Goal: Information Seeking & Learning: Learn about a topic

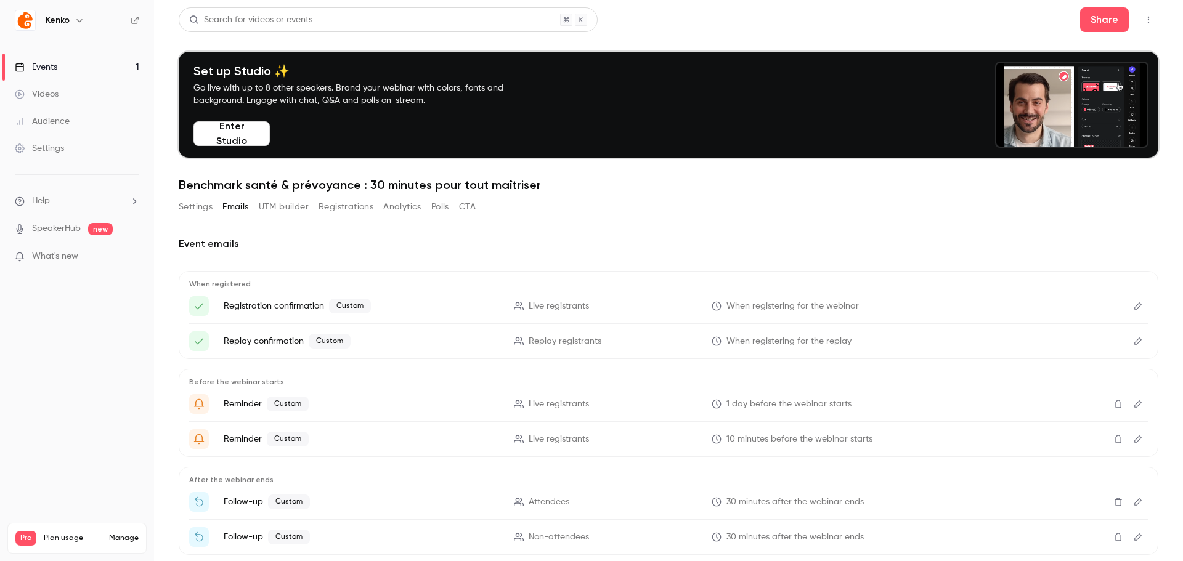
click at [81, 253] on p "What's new" at bounding box center [67, 256] width 105 height 13
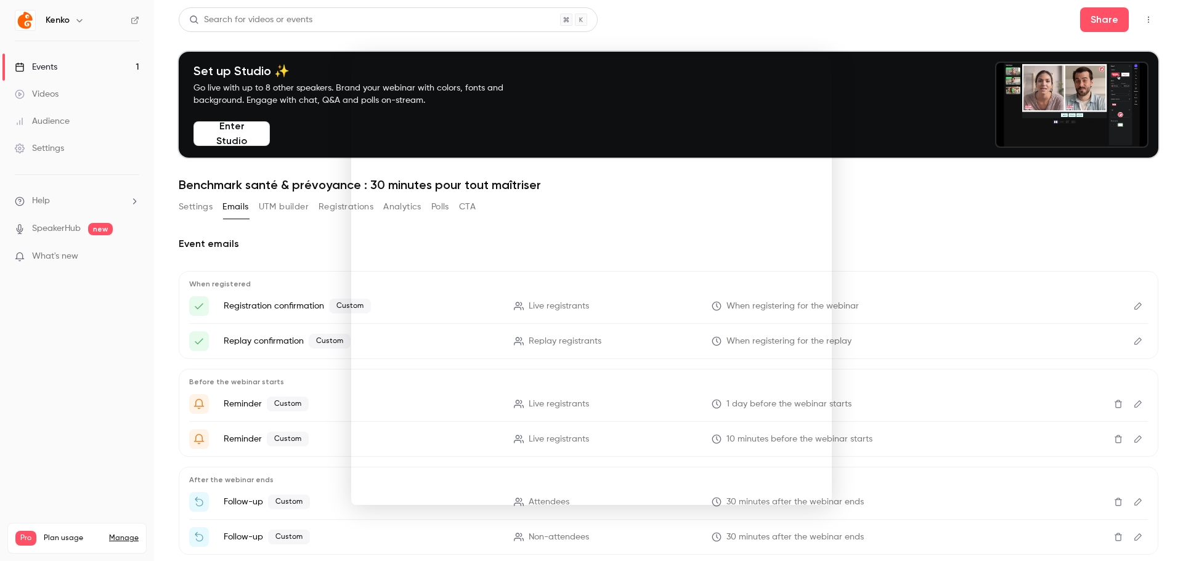
click at [83, 71] on div at bounding box center [591, 280] width 1183 height 561
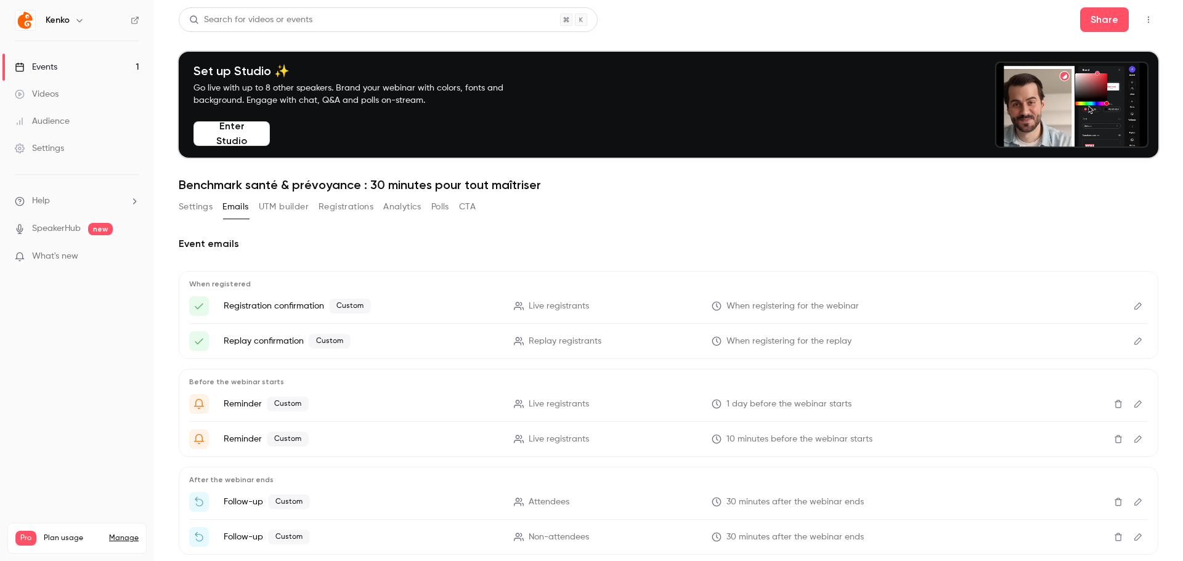
click at [57, 119] on div "Audience" at bounding box center [42, 121] width 55 height 12
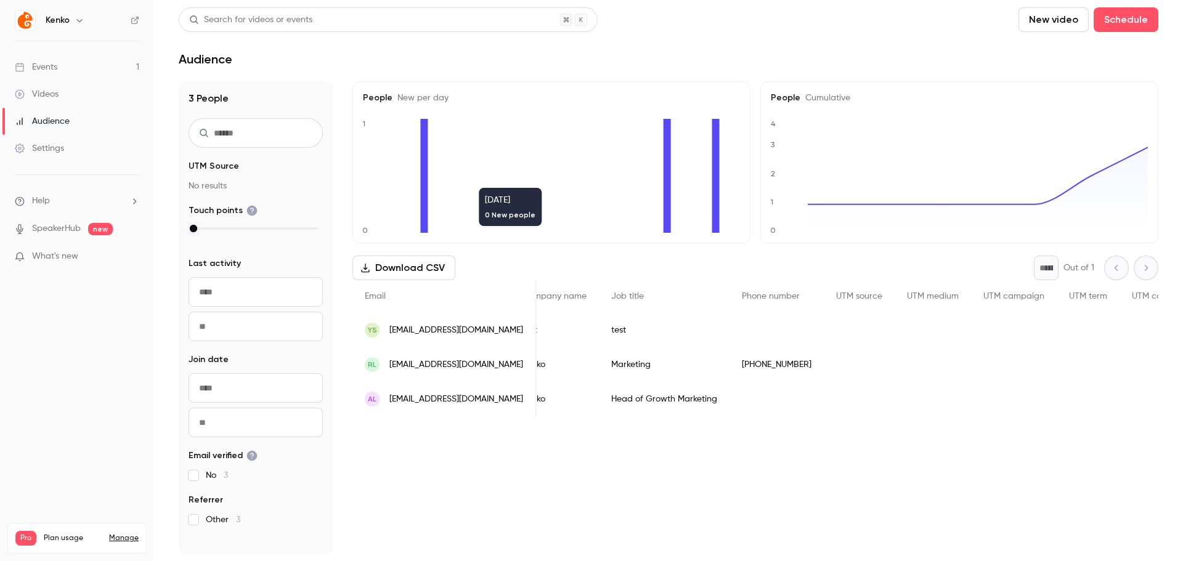
scroll to position [0, 355]
click at [750, 333] on div "People list" at bounding box center [776, 330] width 94 height 34
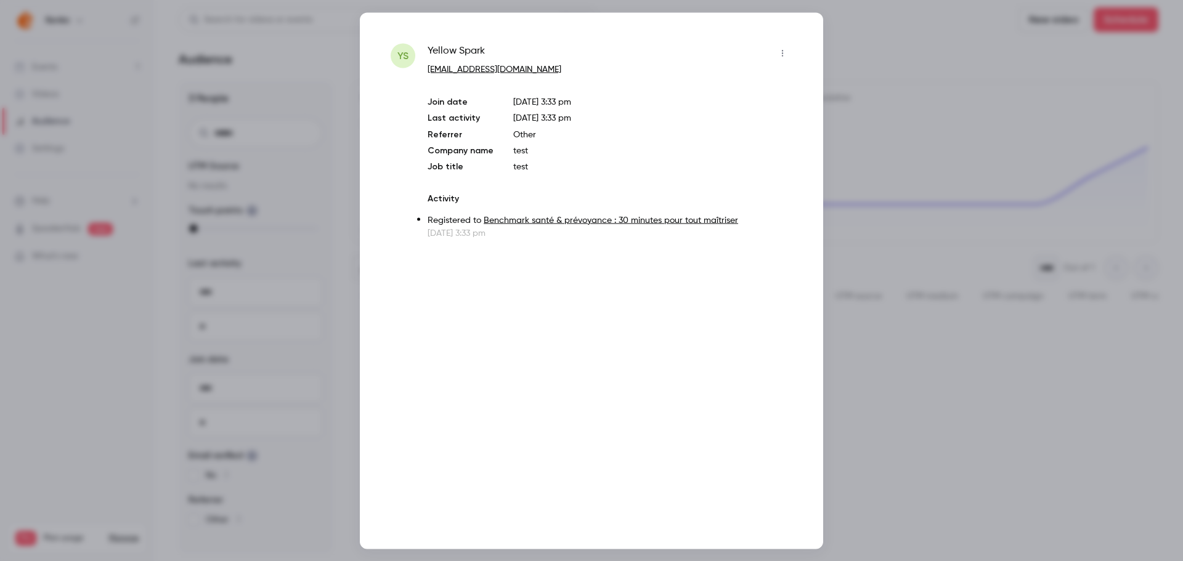
click at [784, 57] on button "button" at bounding box center [782, 53] width 20 height 20
click at [888, 89] on div at bounding box center [591, 280] width 1183 height 561
click at [1047, 103] on div at bounding box center [591, 280] width 1183 height 561
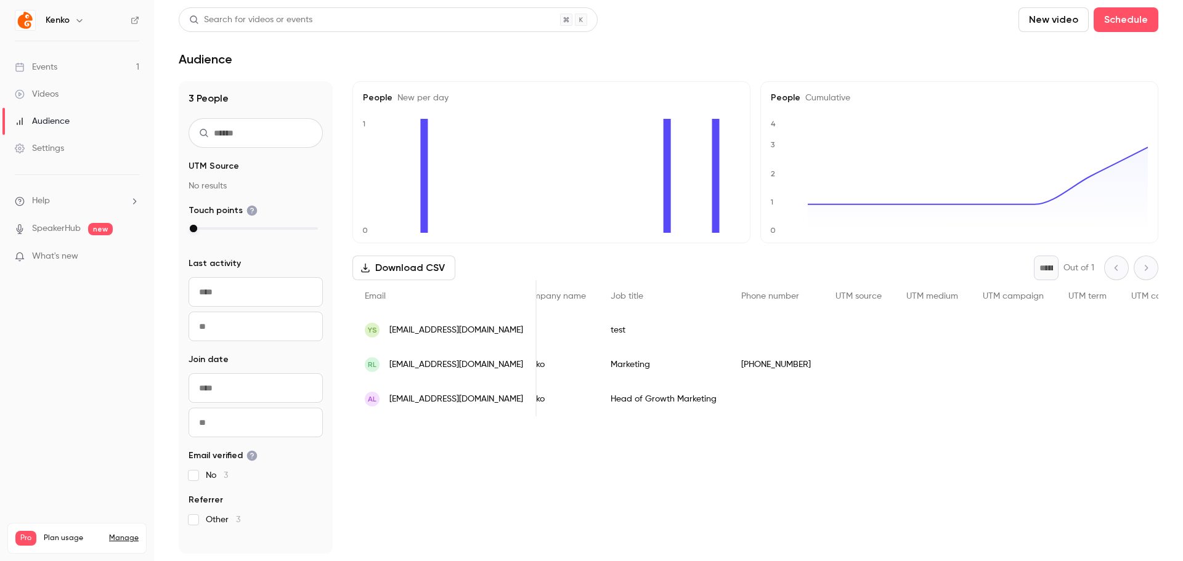
scroll to position [0, 0]
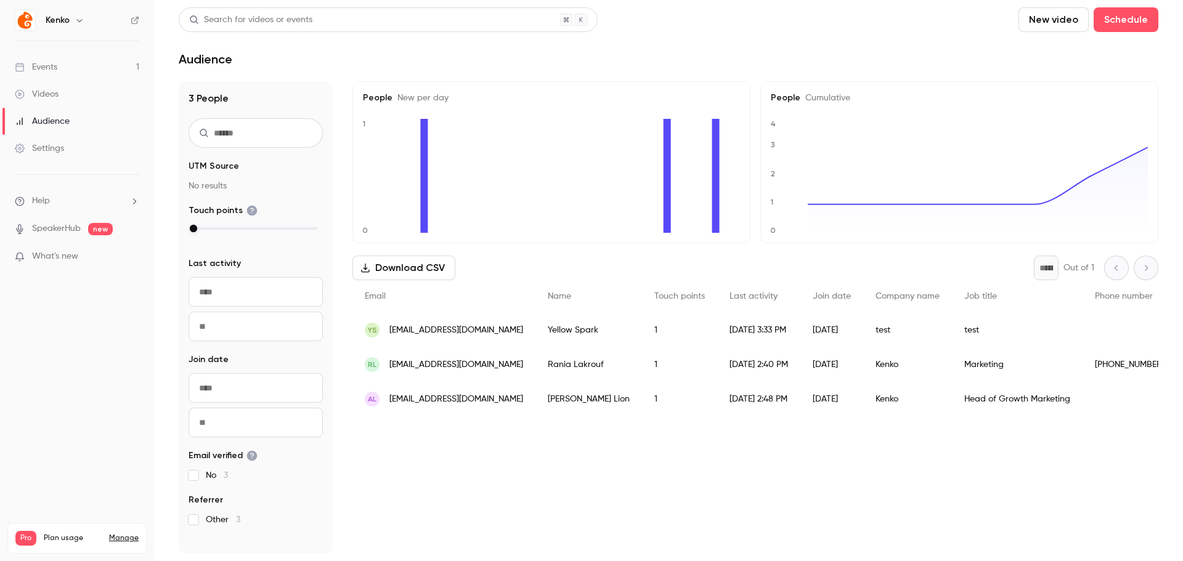
drag, startPoint x: 562, startPoint y: 427, endPoint x: 889, endPoint y: 428, distance: 327.1
click at [889, 428] on div "People New per day 0 1 People Cumulative 0 1 2 3 4 Download CSV * Out of 1 Emai…" at bounding box center [755, 317] width 806 height 472
